Goal: Information Seeking & Learning: Learn about a topic

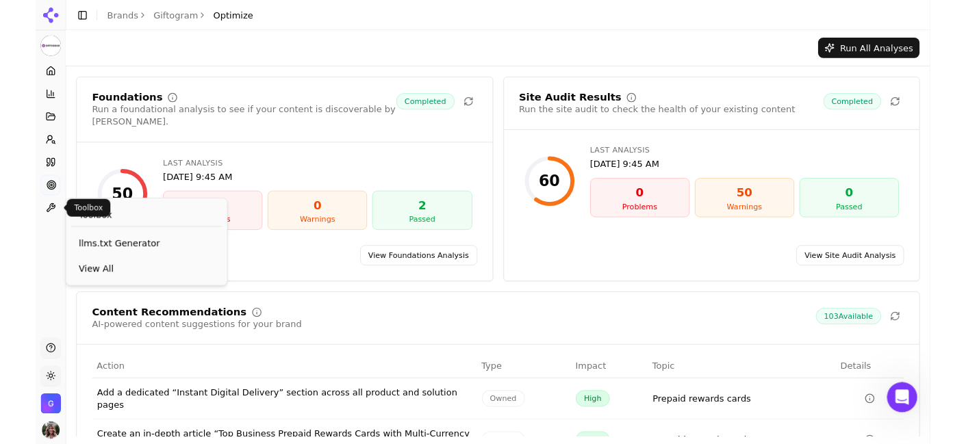
scroll to position [2, 0]
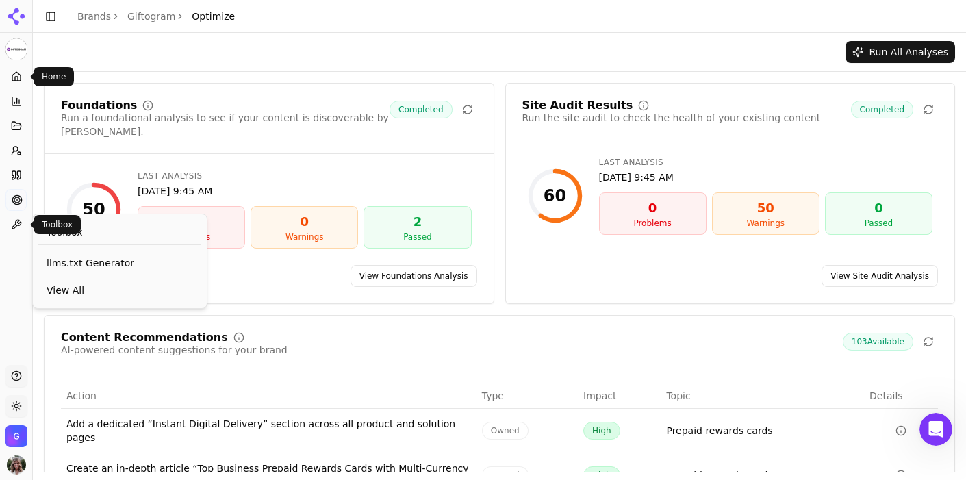
click at [22, 77] on link "Home" at bounding box center [15, 77] width 21 height 22
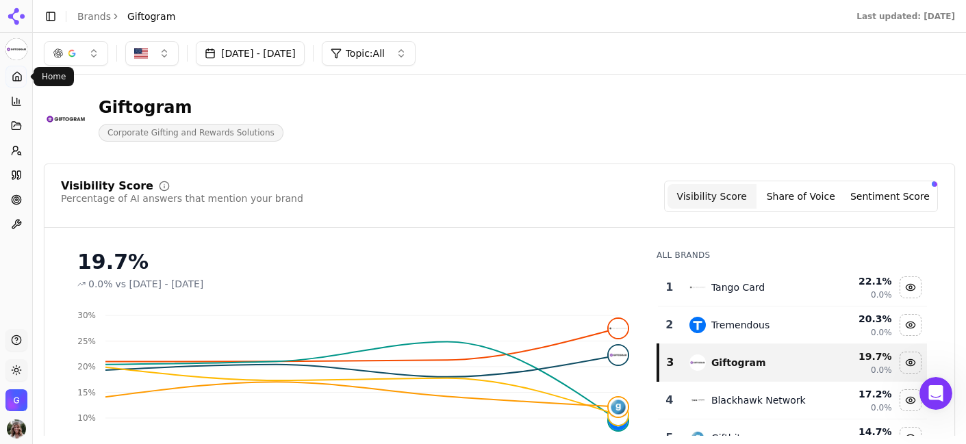
scroll to position [518, 0]
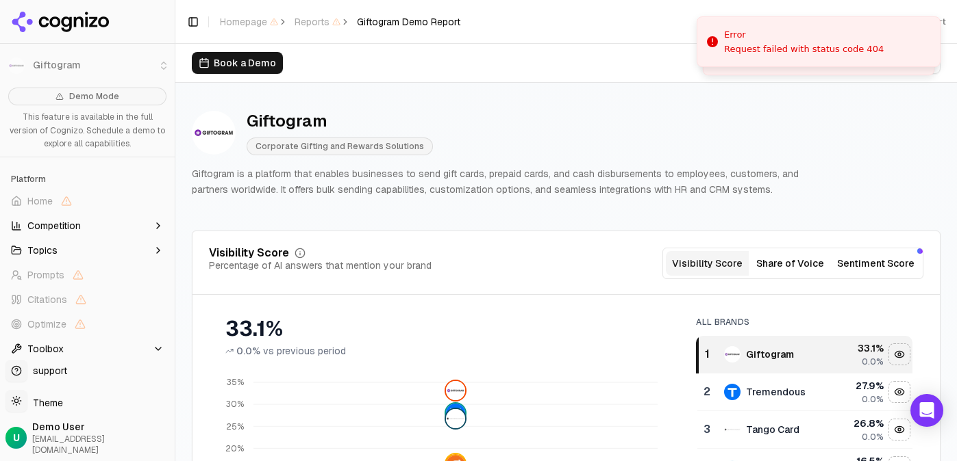
scroll to position [18, 0]
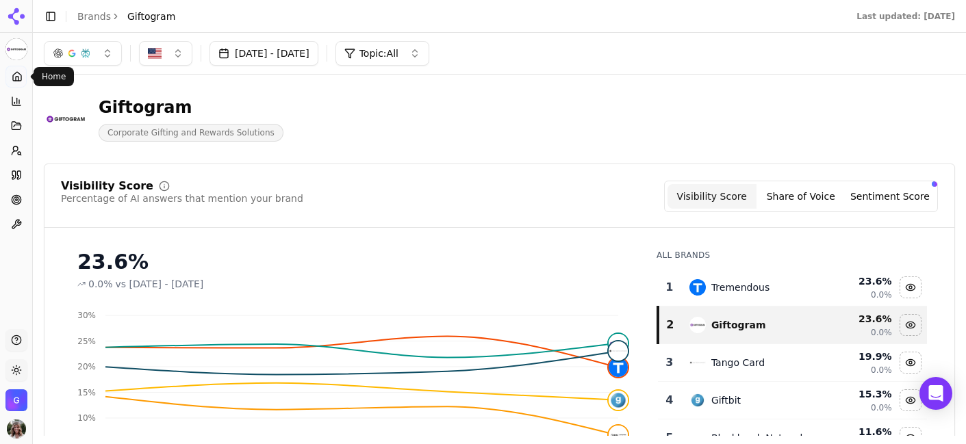
click at [19, 75] on icon at bounding box center [17, 76] width 11 height 11
click at [116, 56] on button "button" at bounding box center [83, 53] width 78 height 25
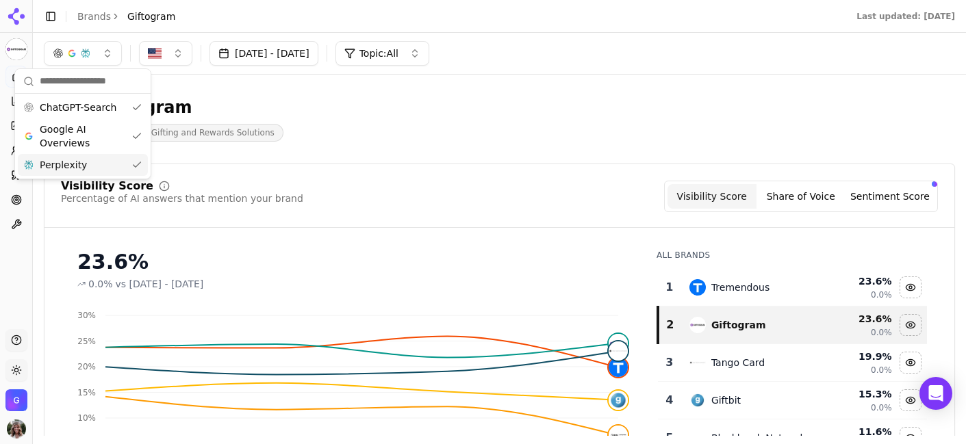
click at [138, 167] on div "Perplexity" at bounding box center [83, 165] width 130 height 22
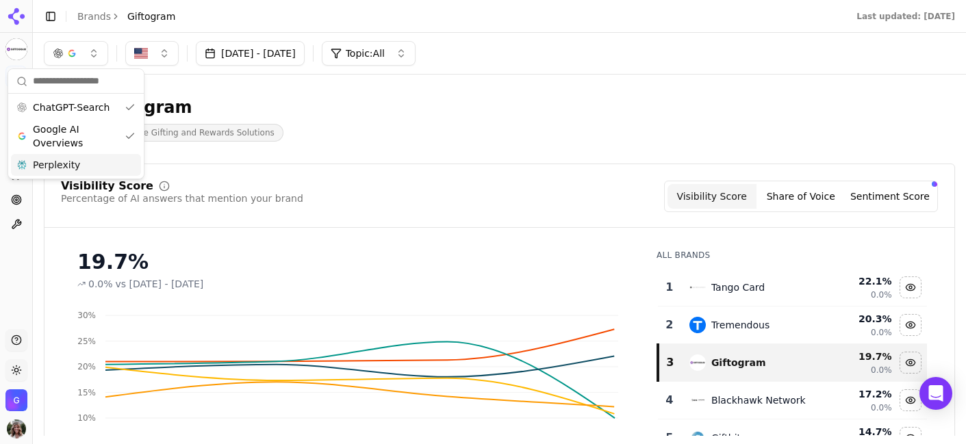
click at [129, 164] on div "Perplexity" at bounding box center [76, 165] width 130 height 22
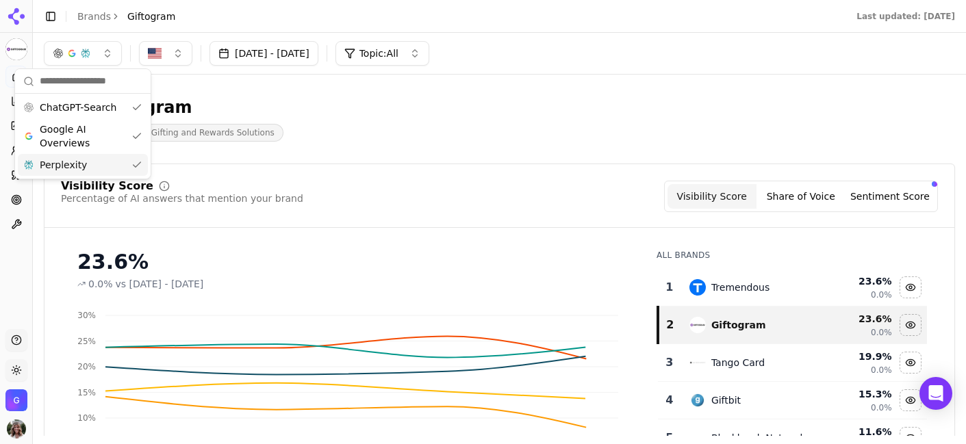
click at [429, 140] on div "Giftogram Corporate Gifting and Rewards Solutions" at bounding box center [350, 119] width 613 height 45
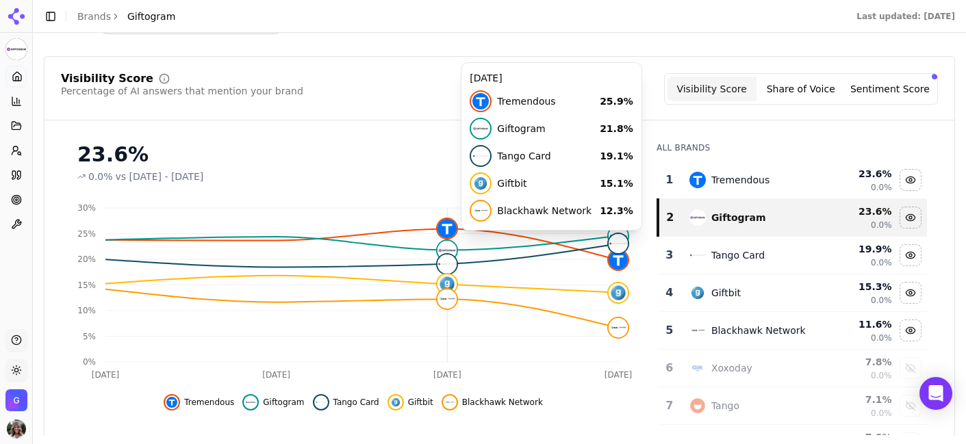
scroll to position [127, 0]
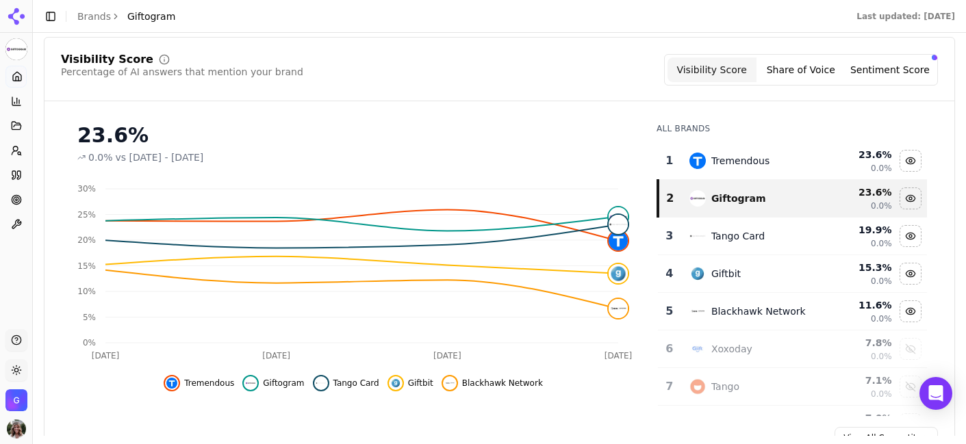
click at [815, 68] on button "Share of Voice" at bounding box center [801, 70] width 89 height 25
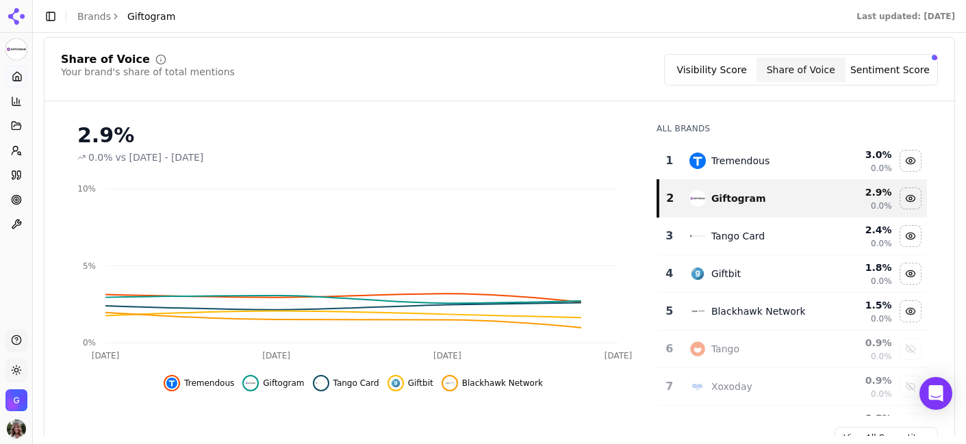
click at [875, 68] on button "Sentiment Score" at bounding box center [890, 70] width 89 height 25
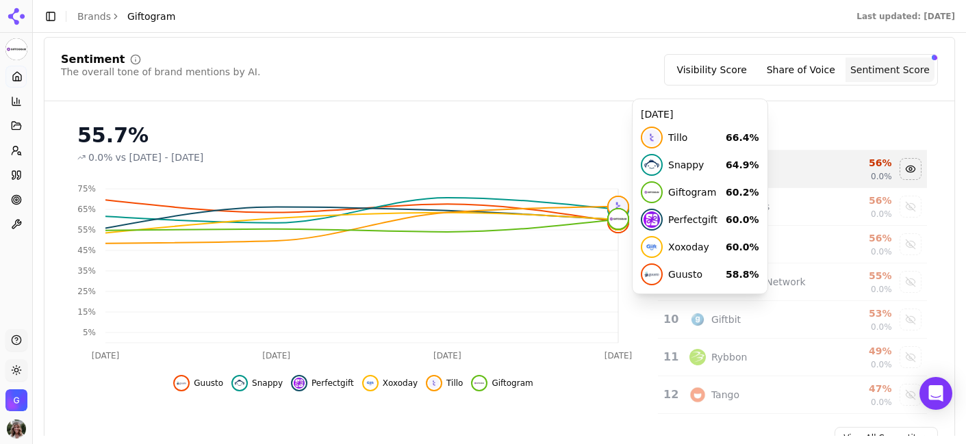
scroll to position [0, 0]
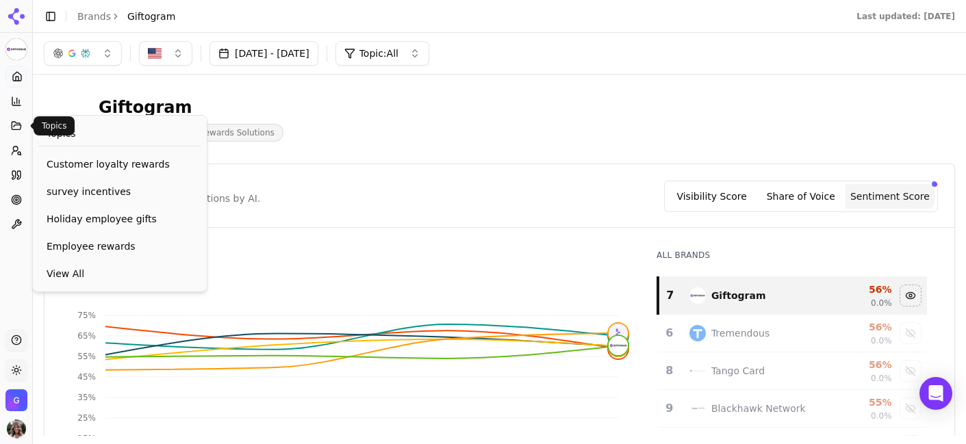
click at [18, 126] on icon at bounding box center [16, 126] width 11 height 11
click at [19, 125] on icon at bounding box center [16, 126] width 9 height 8
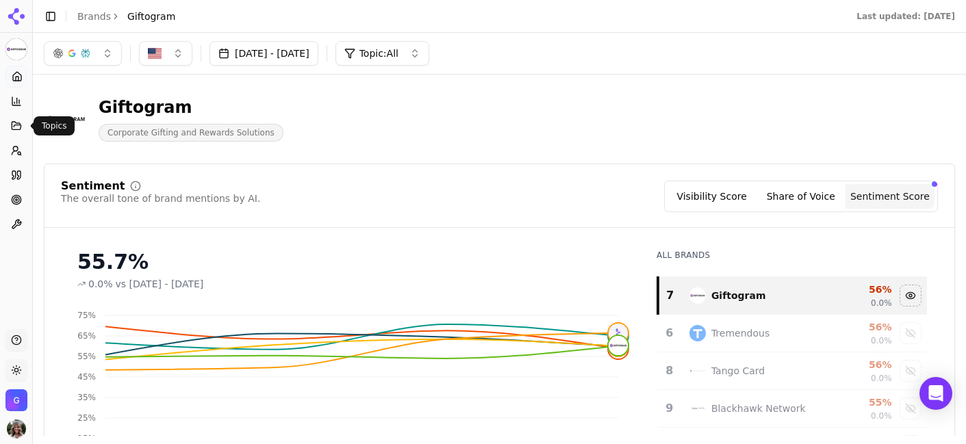
click at [11, 125] on icon at bounding box center [16, 126] width 11 height 11
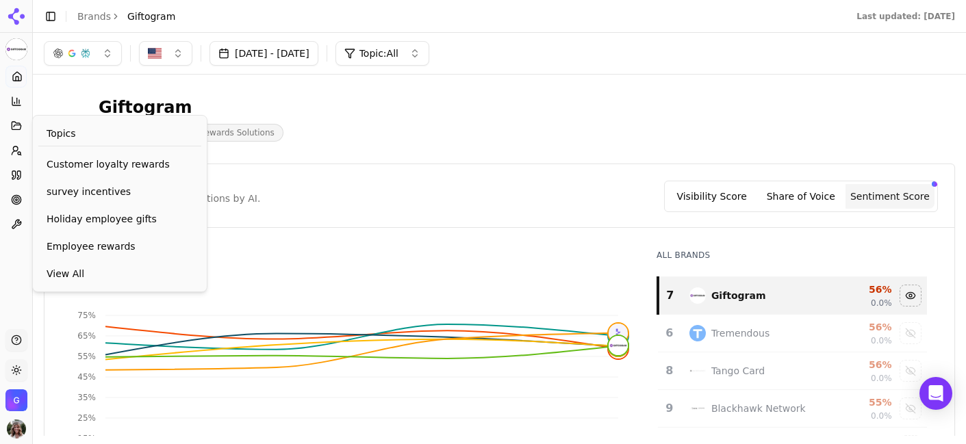
click at [77, 131] on div "Topics" at bounding box center [119, 133] width 163 height 25
click at [85, 173] on link "Customer loyalty rewards" at bounding box center [119, 164] width 163 height 25
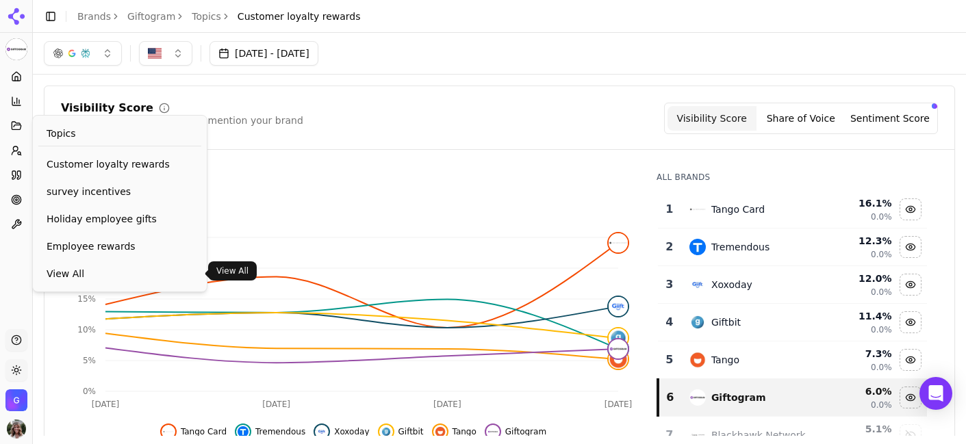
click at [92, 269] on span "View All" at bounding box center [120, 274] width 147 height 14
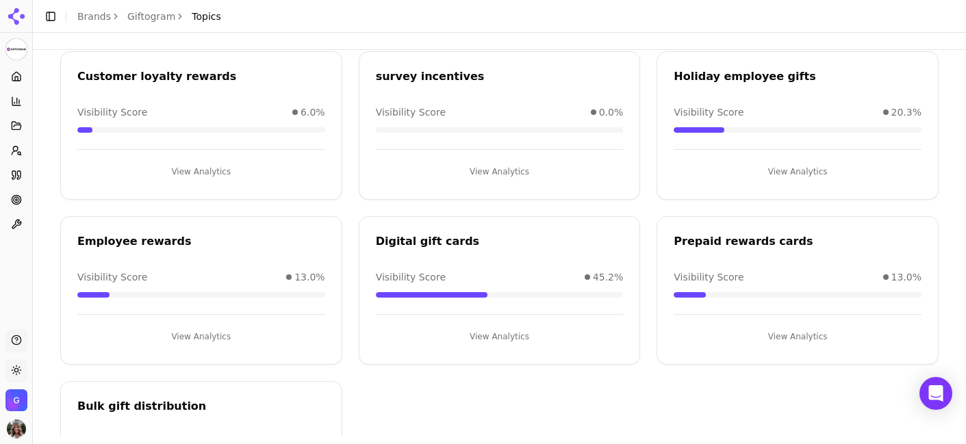
scroll to position [85, 0]
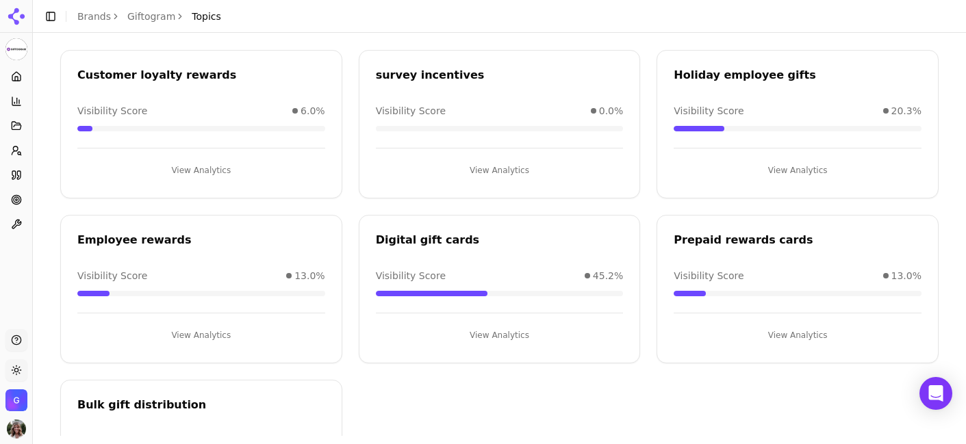
click at [492, 336] on button "View Analytics" at bounding box center [500, 336] width 248 height 22
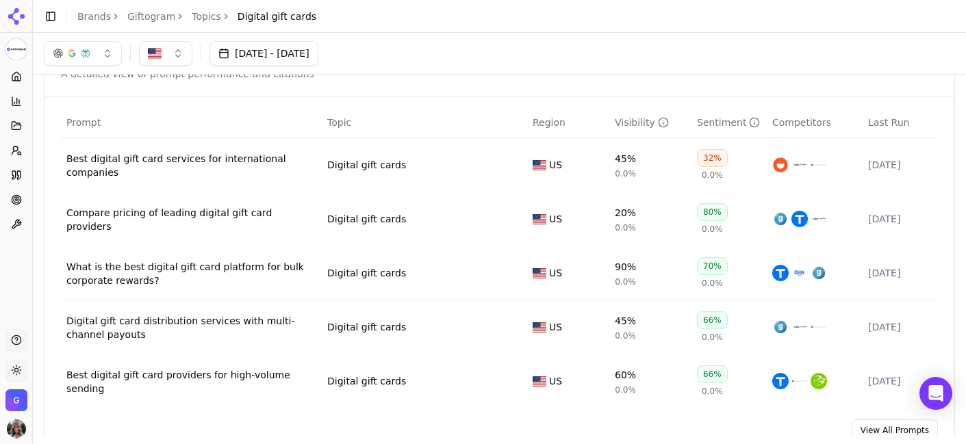
scroll to position [446, 0]
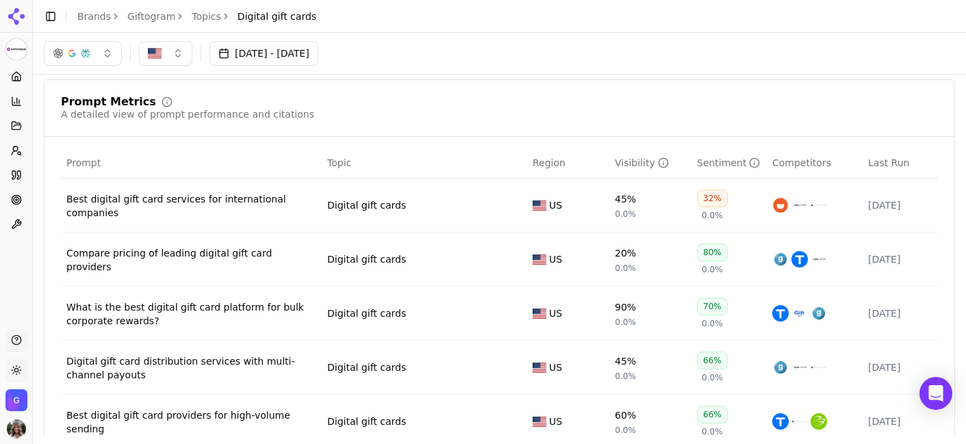
click at [197, 198] on div "Best digital gift card services for international companies" at bounding box center [191, 205] width 250 height 27
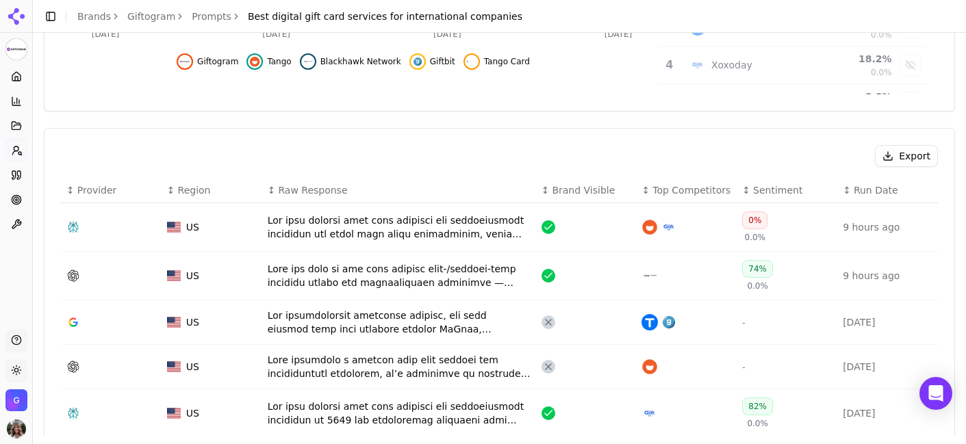
scroll to position [418, 0]
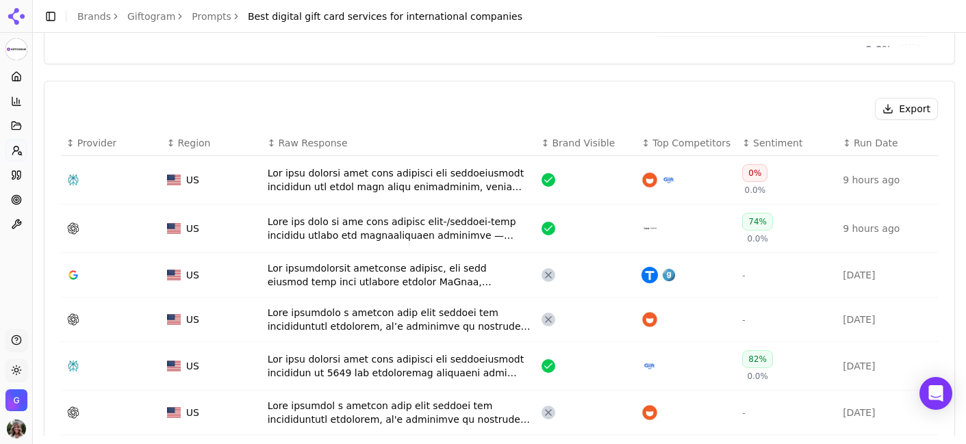
click at [411, 370] on div "Data table" at bounding box center [399, 366] width 263 height 27
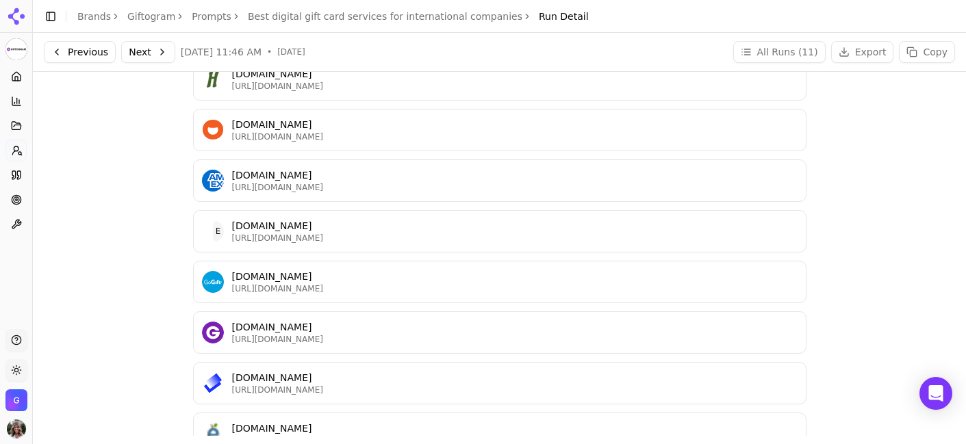
scroll to position [718, 0]
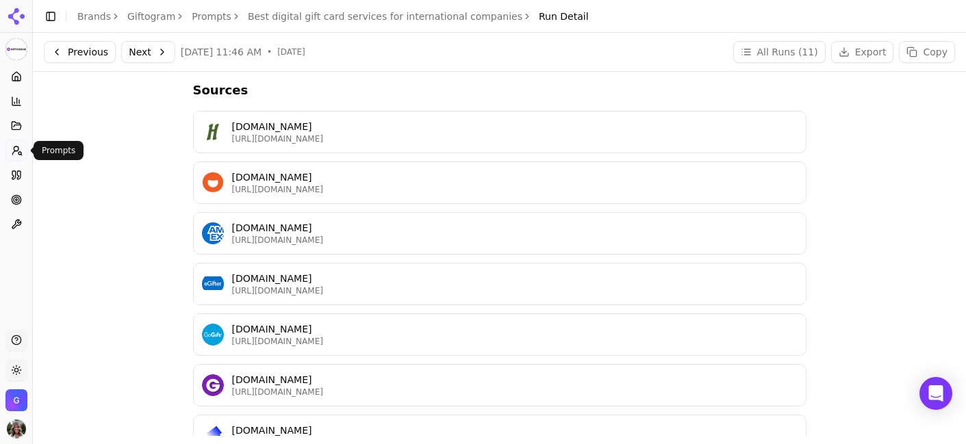
click at [19, 150] on icon at bounding box center [17, 150] width 11 height 11
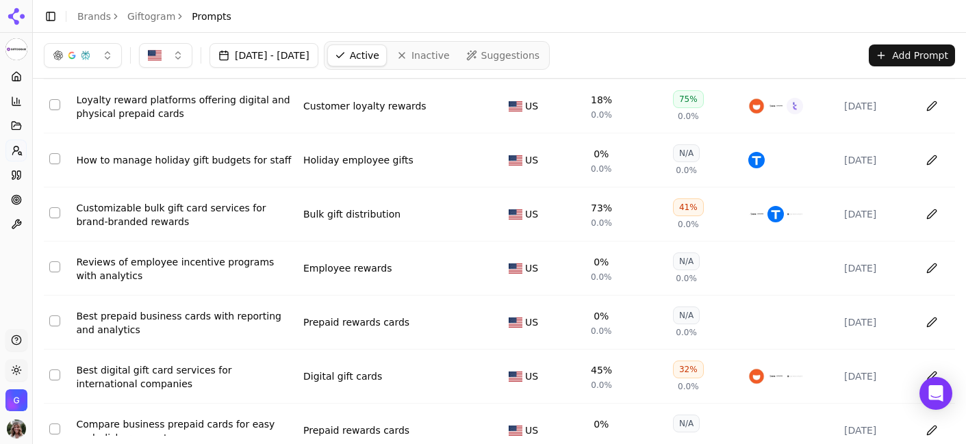
scroll to position [299, 0]
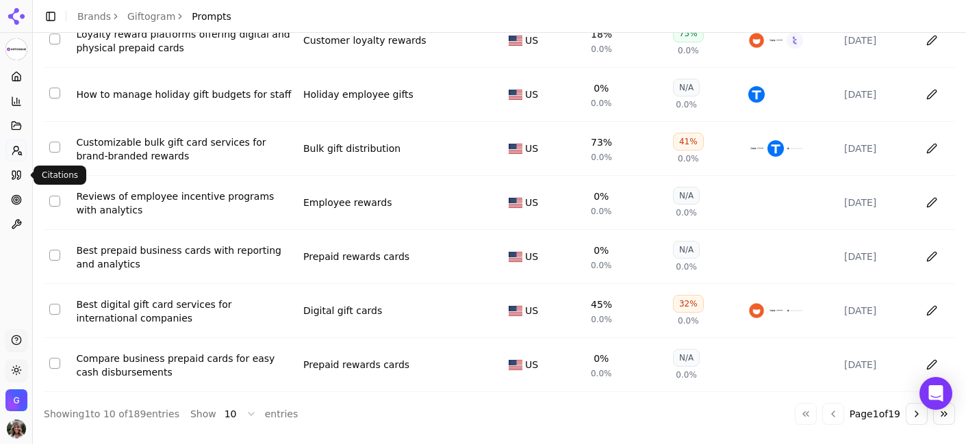
click at [14, 173] on icon at bounding box center [16, 175] width 11 height 11
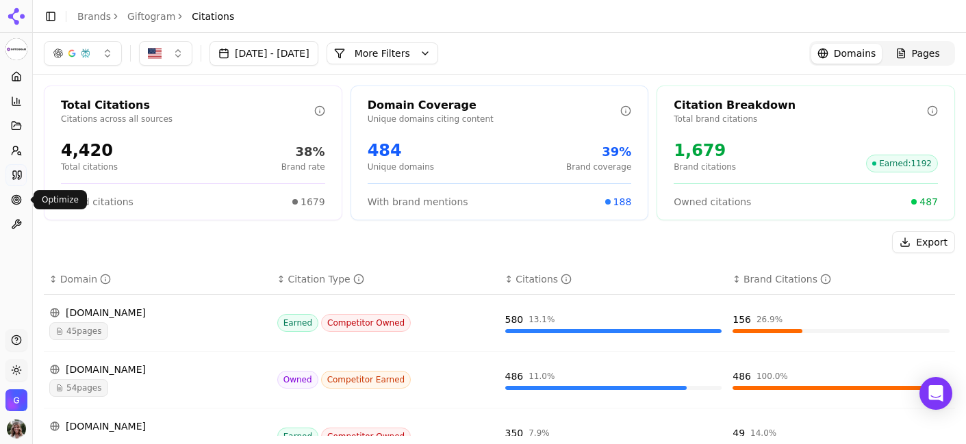
click at [16, 199] on circle at bounding box center [17, 200] width 2 height 2
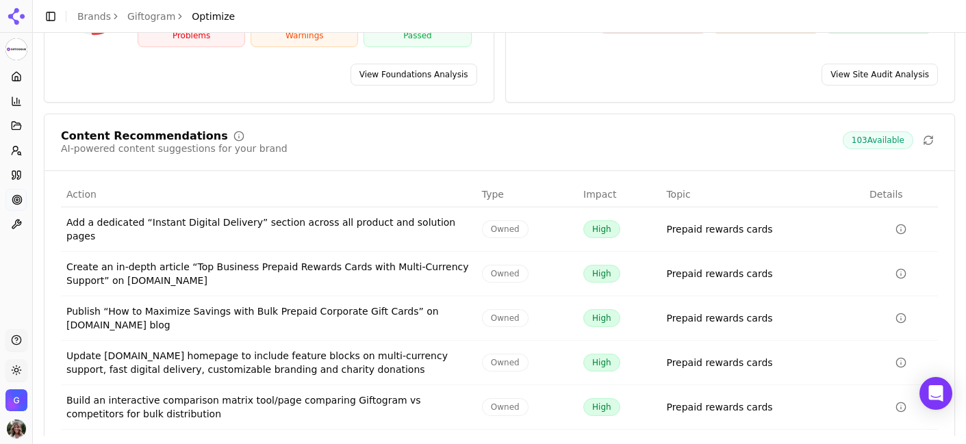
scroll to position [233, 0]
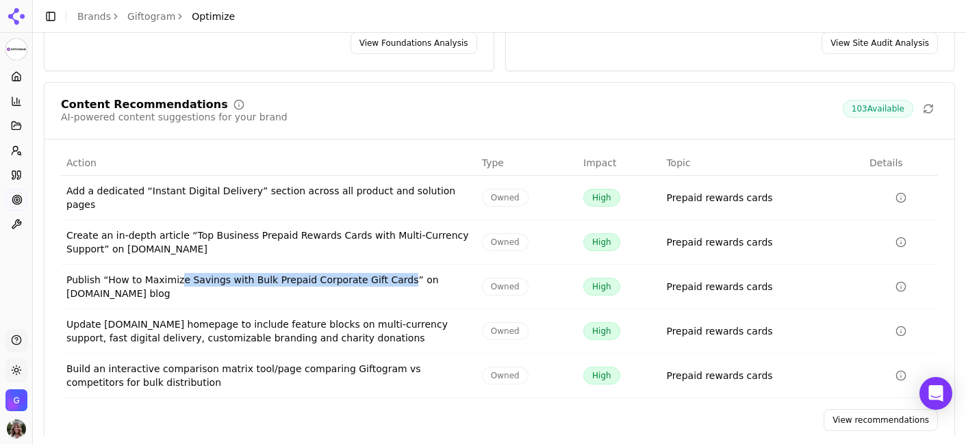
drag, startPoint x: 179, startPoint y: 251, endPoint x: 399, endPoint y: 258, distance: 219.9
click at [399, 273] on div "Publish “How to Maximize Savings with Bulk Prepaid Corporate Gift Cards” on [DO…" at bounding box center [268, 286] width 405 height 27
click at [438, 273] on div "Publish “How to Maximize Savings with Bulk Prepaid Corporate Gift Cards” on [DO…" at bounding box center [268, 286] width 405 height 27
click at [870, 409] on link "View recommendations" at bounding box center [881, 420] width 114 height 22
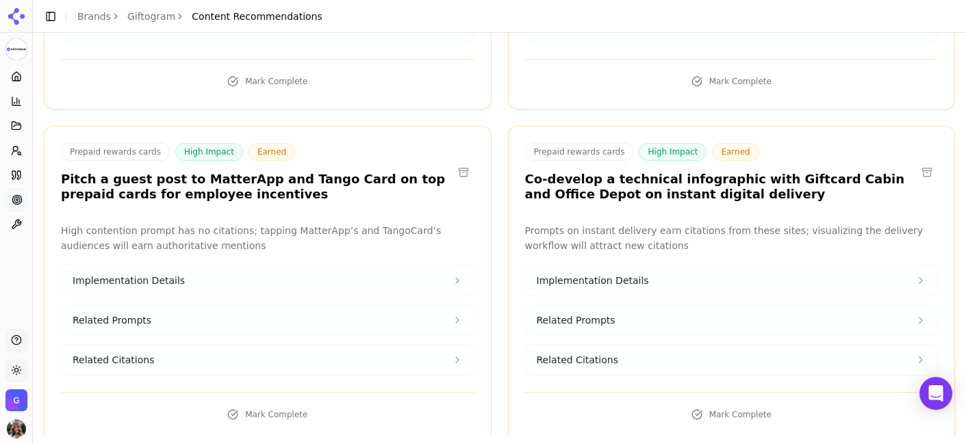
scroll to position [2470, 0]
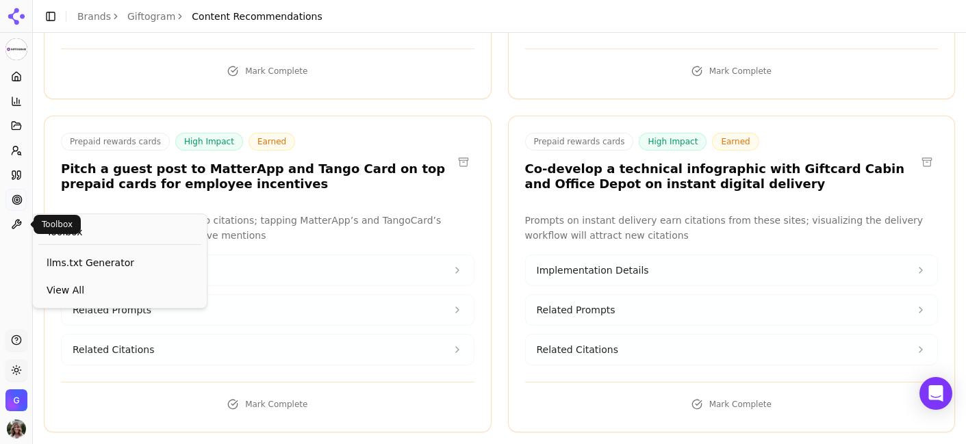
click at [14, 223] on icon at bounding box center [16, 224] width 11 height 11
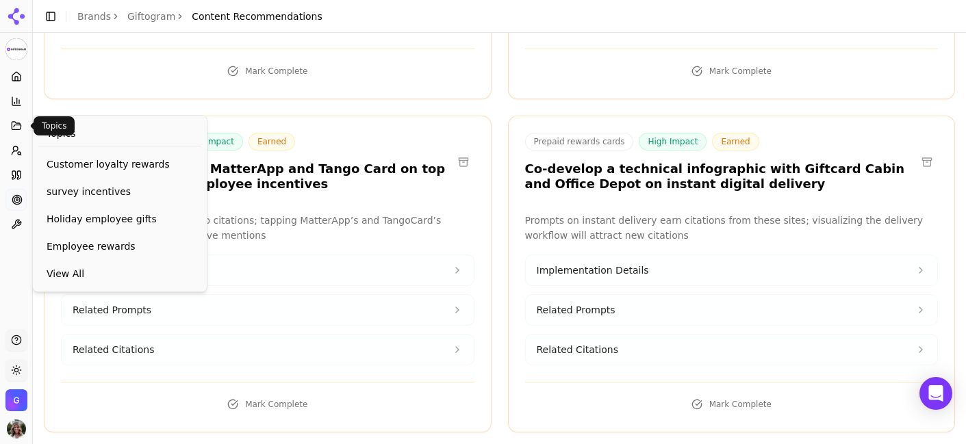
click at [18, 129] on icon at bounding box center [16, 126] width 9 height 8
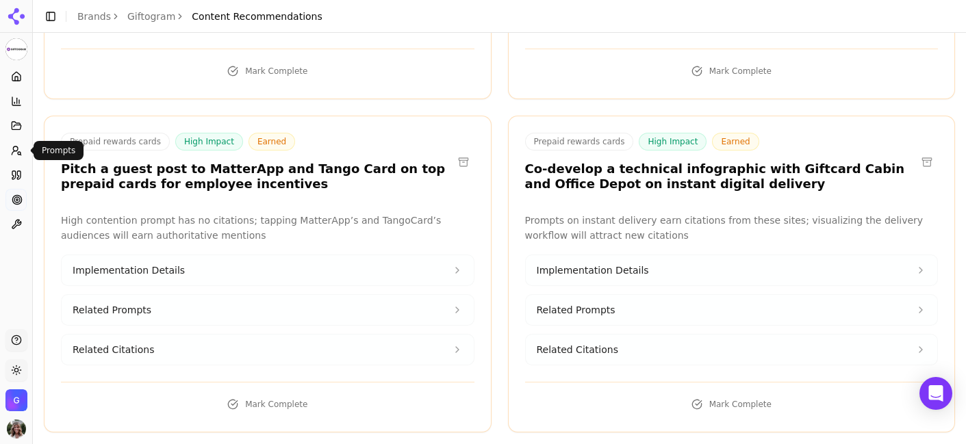
click at [17, 148] on icon at bounding box center [16, 150] width 11 height 11
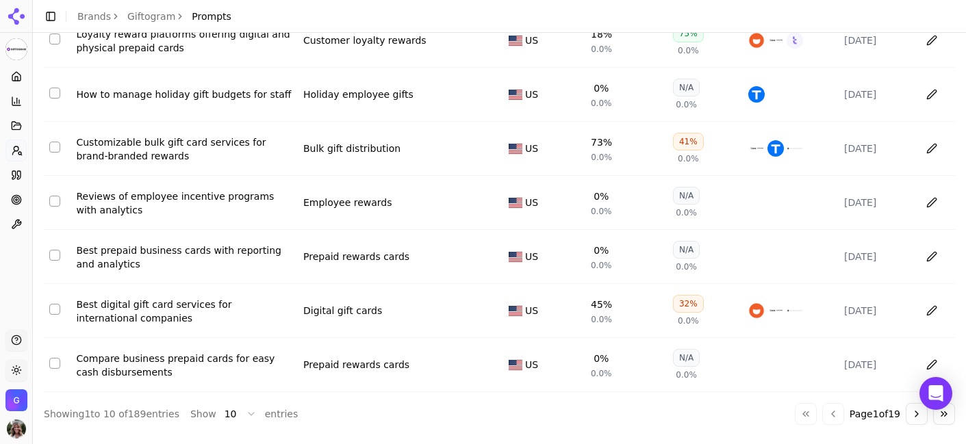
scroll to position [299, 0]
click at [18, 79] on icon at bounding box center [16, 76] width 11 height 11
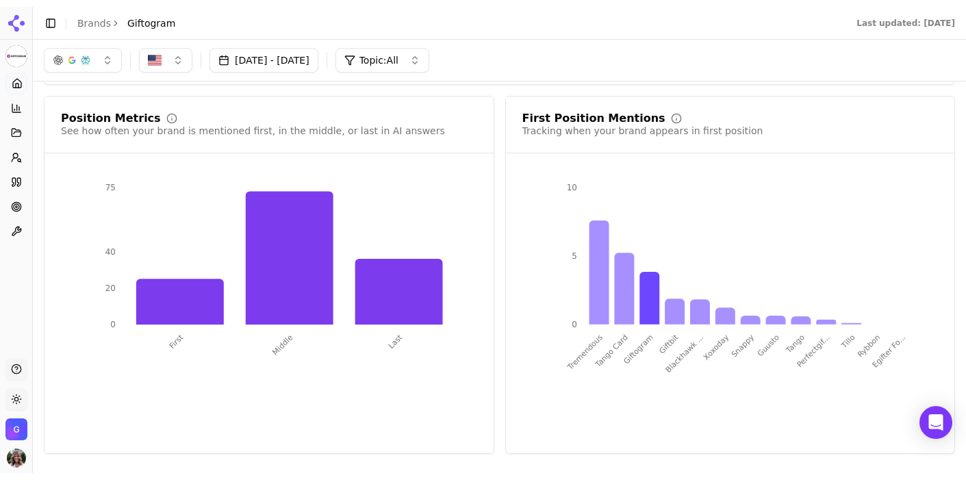
scroll to position [2555, 0]
